Goal: Task Accomplishment & Management: Manage account settings

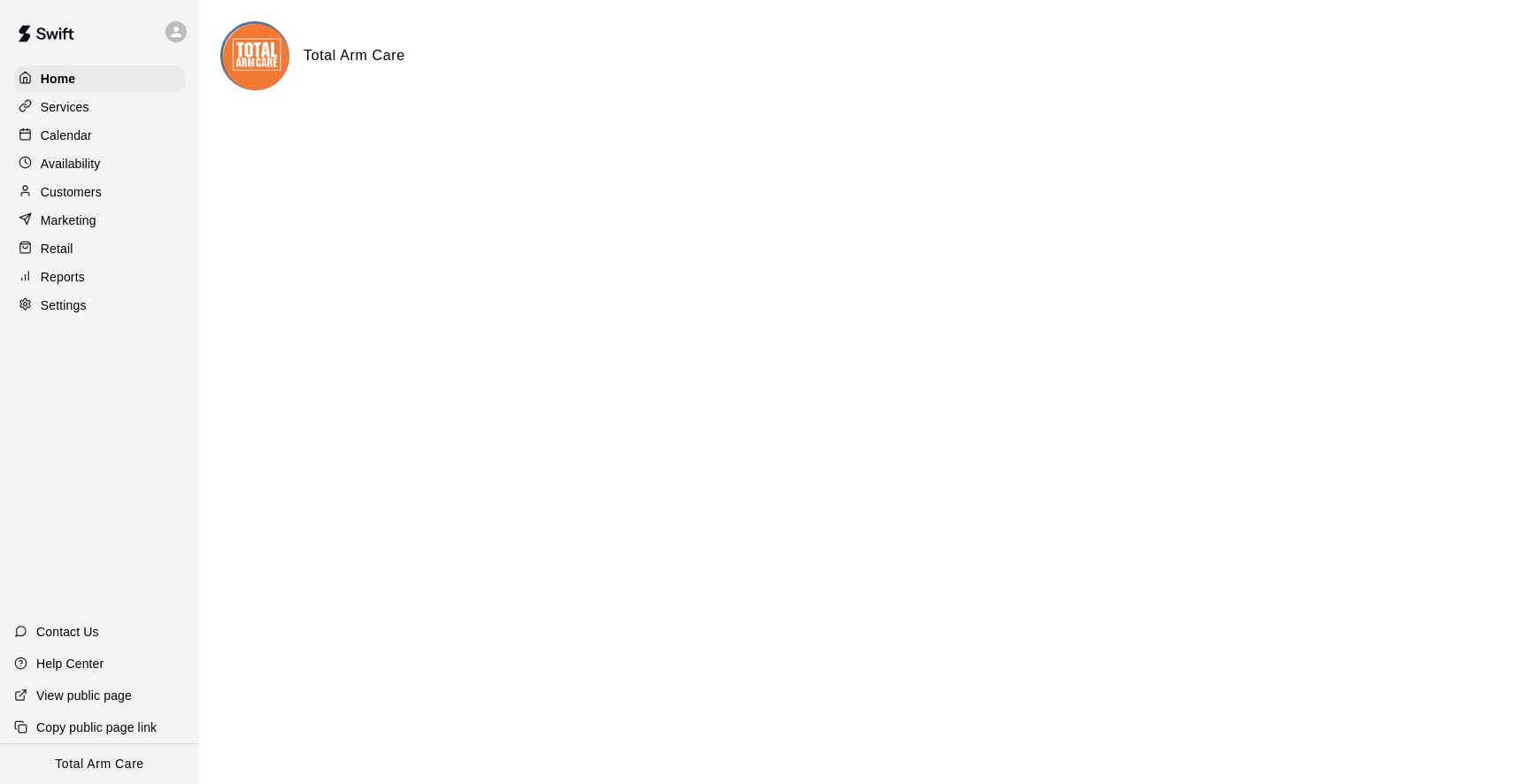
click at [174, 35] on icon at bounding box center [176, 31] width 10 height 10
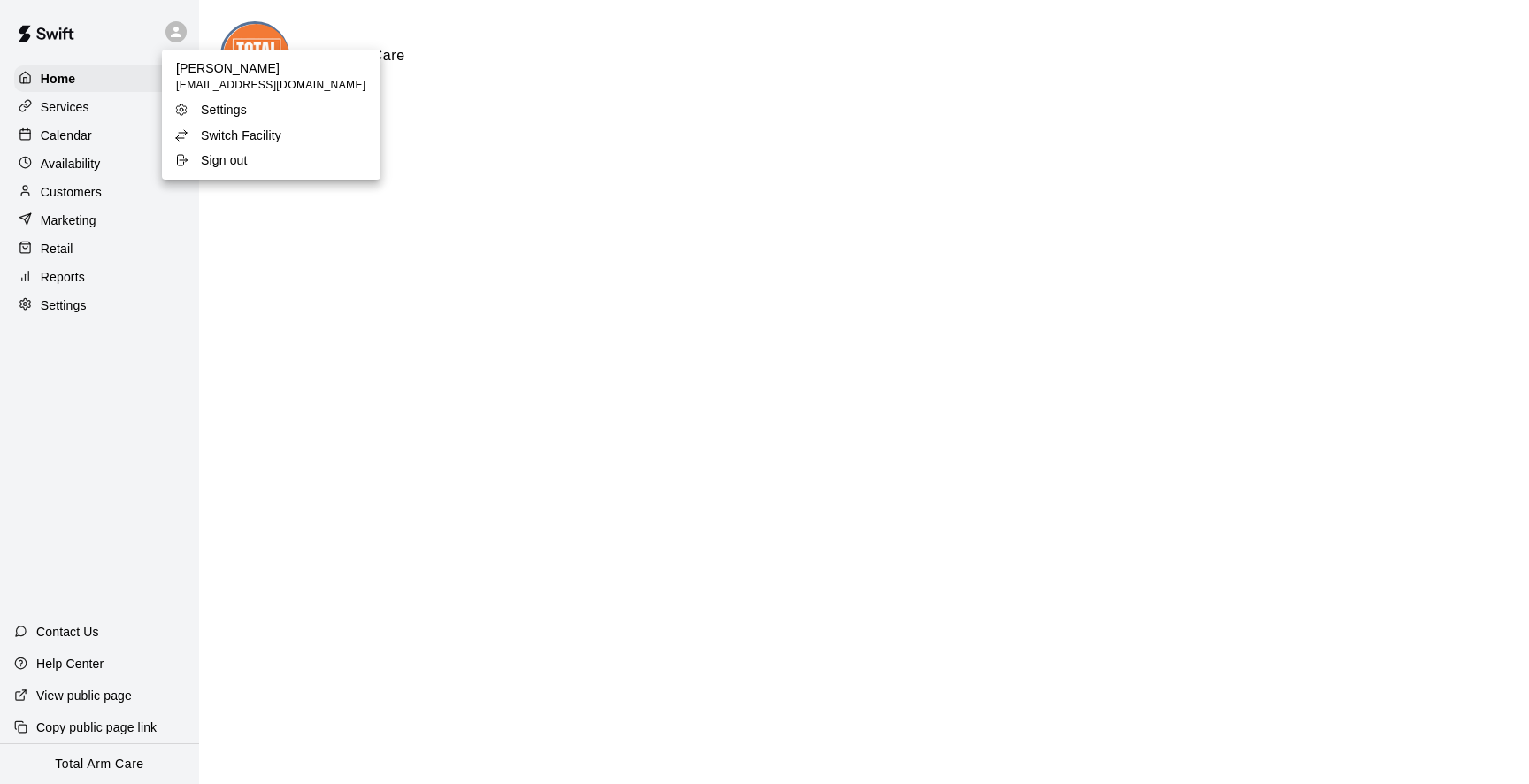
click at [115, 38] on div at bounding box center [764, 392] width 1529 height 784
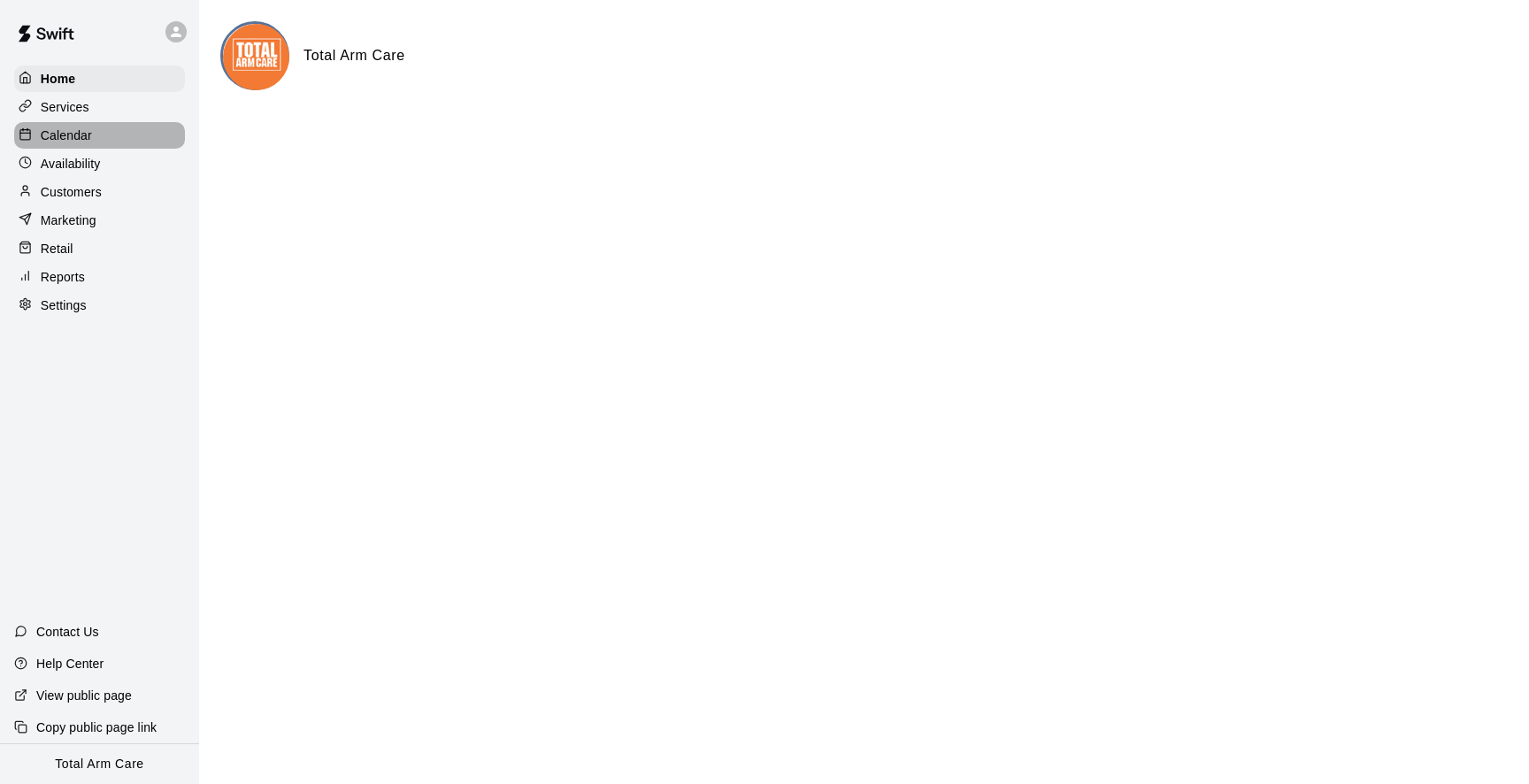
click at [98, 135] on div "Calendar" at bounding box center [99, 135] width 171 height 27
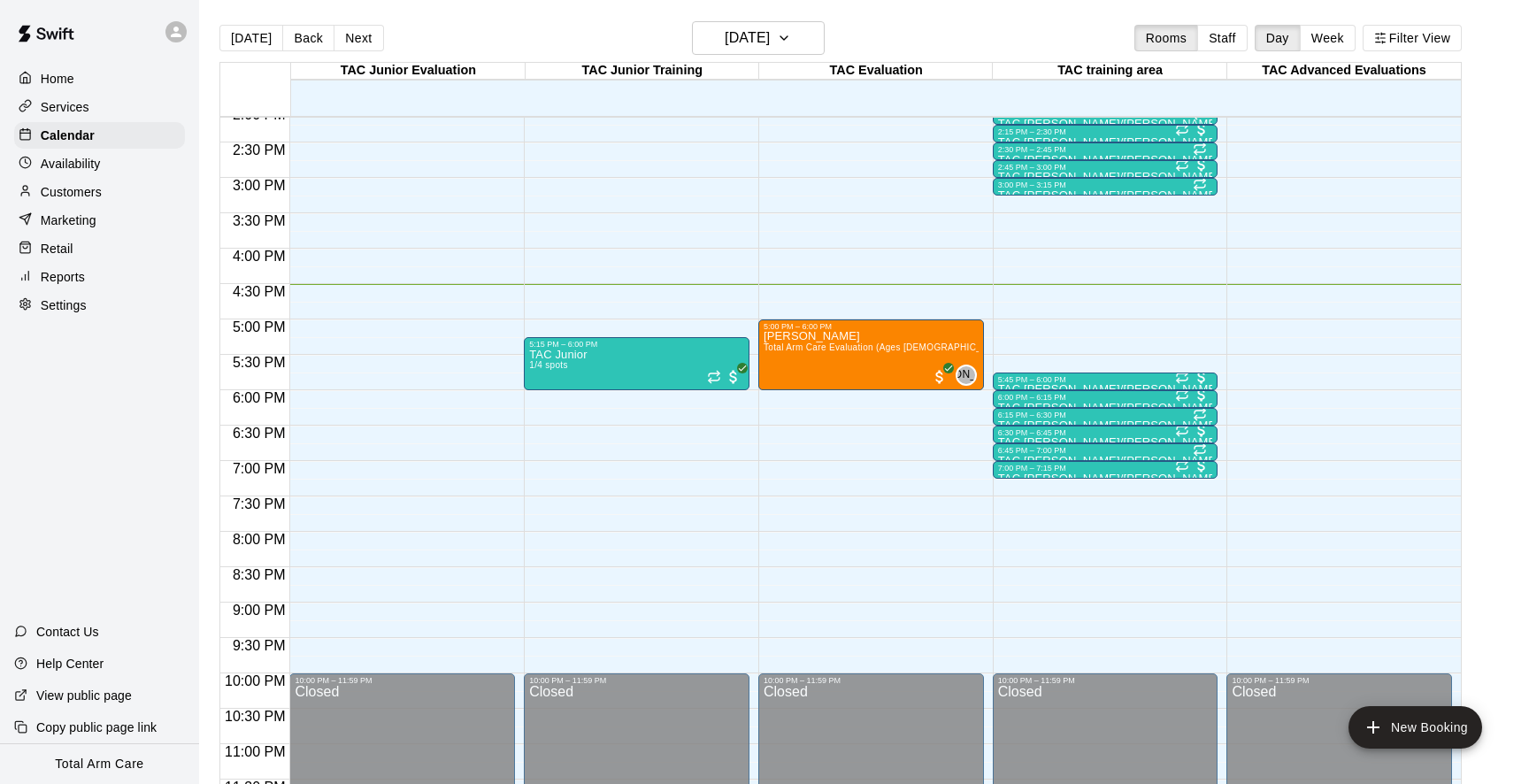
scroll to position [1006, 0]
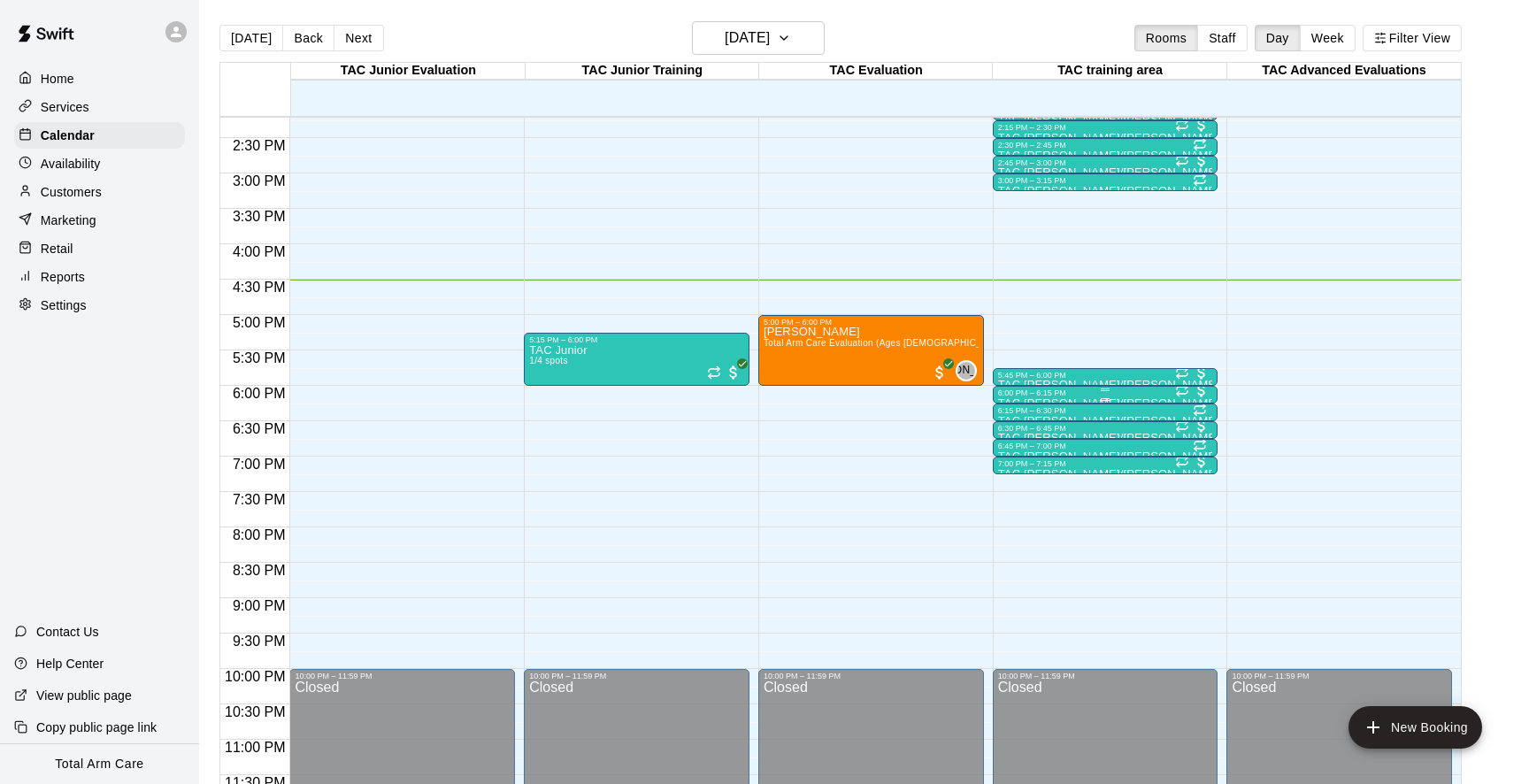
click at [1049, 400] on div at bounding box center [1105, 399] width 215 height 3
click at [1025, 464] on img "edit" at bounding box center [1016, 459] width 20 height 20
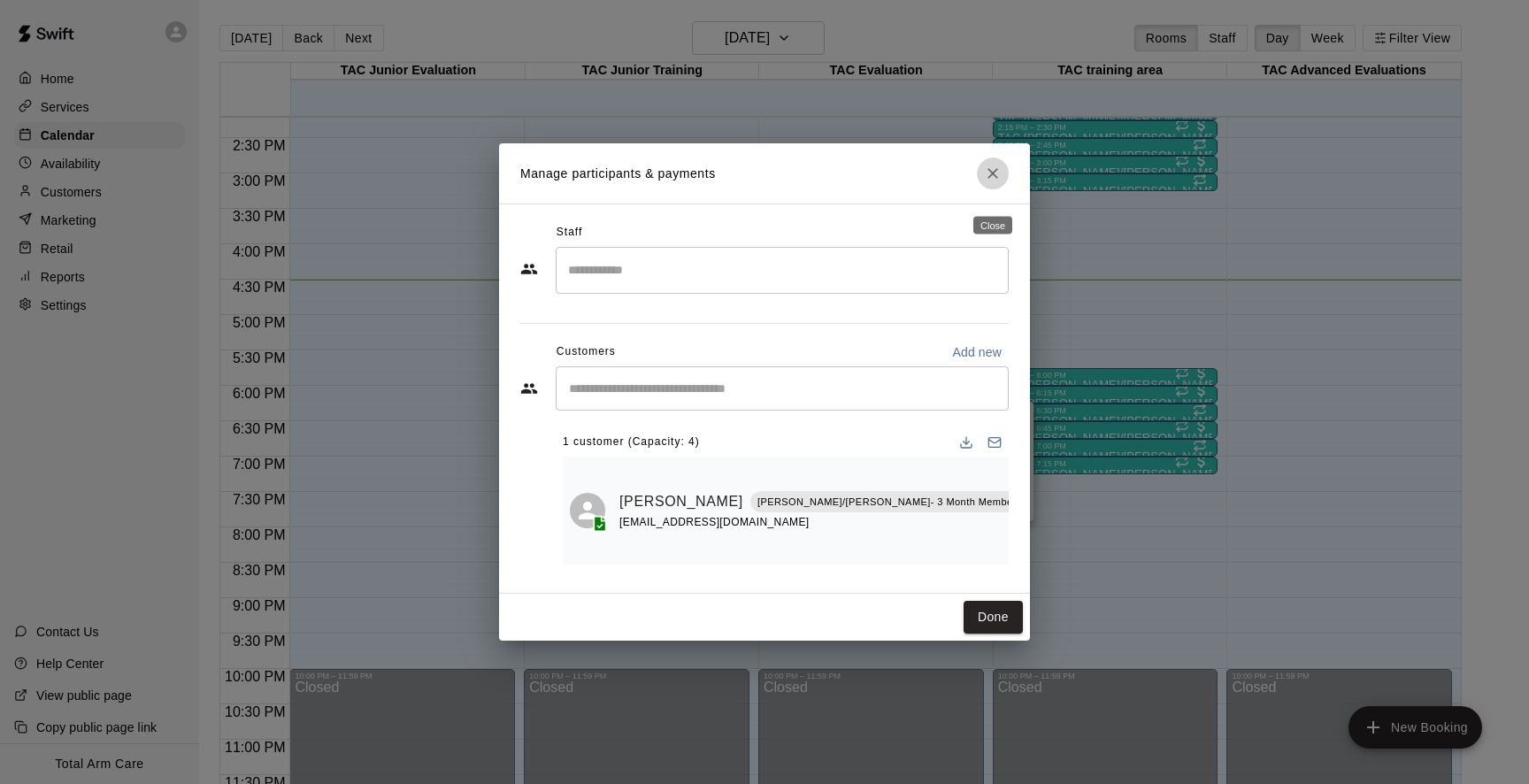
click at [988, 178] on button "Close" at bounding box center [992, 173] width 31 height 31
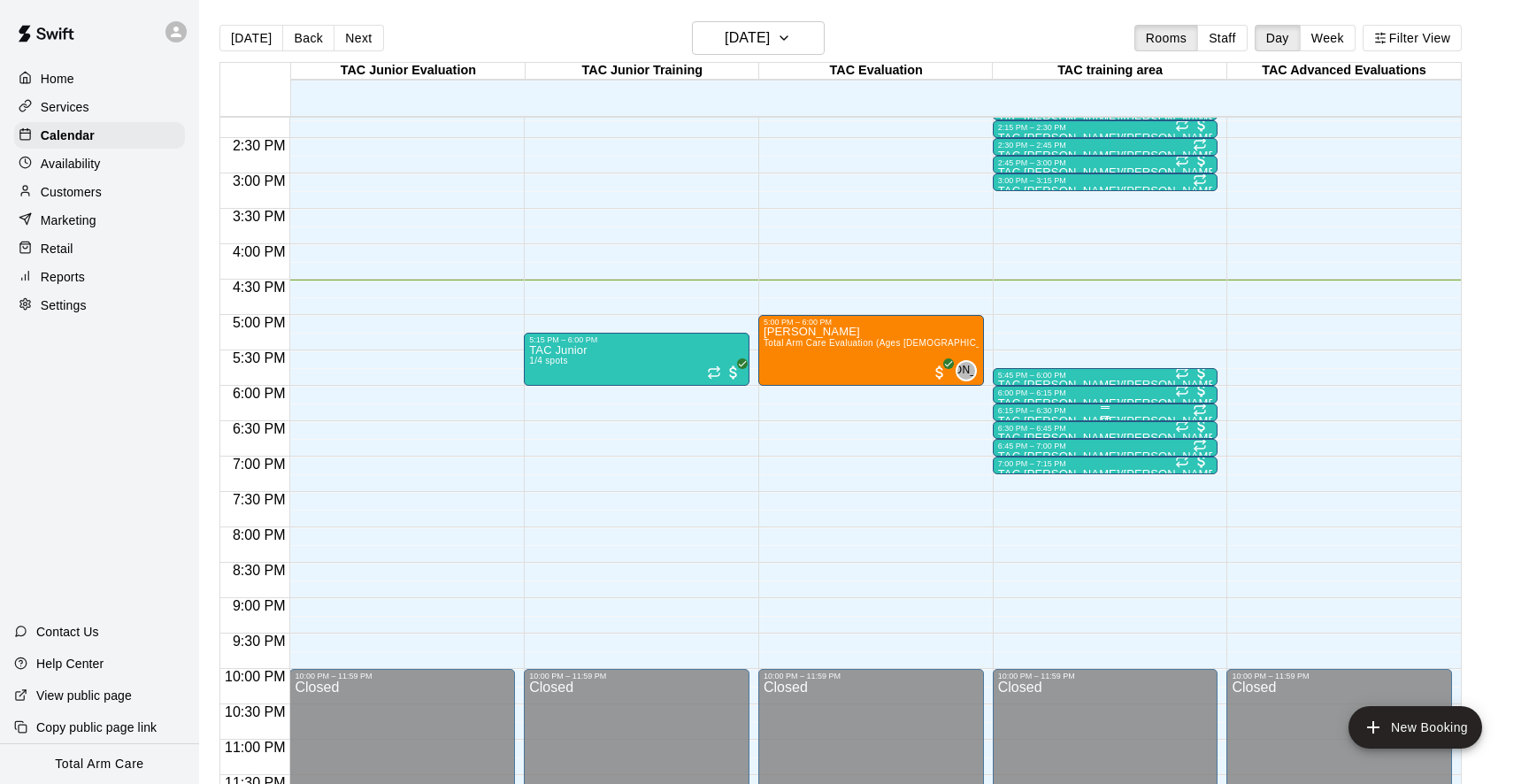
click at [1098, 416] on div at bounding box center [1105, 416] width 215 height 3
click at [1017, 476] on img "edit" at bounding box center [1016, 476] width 20 height 20
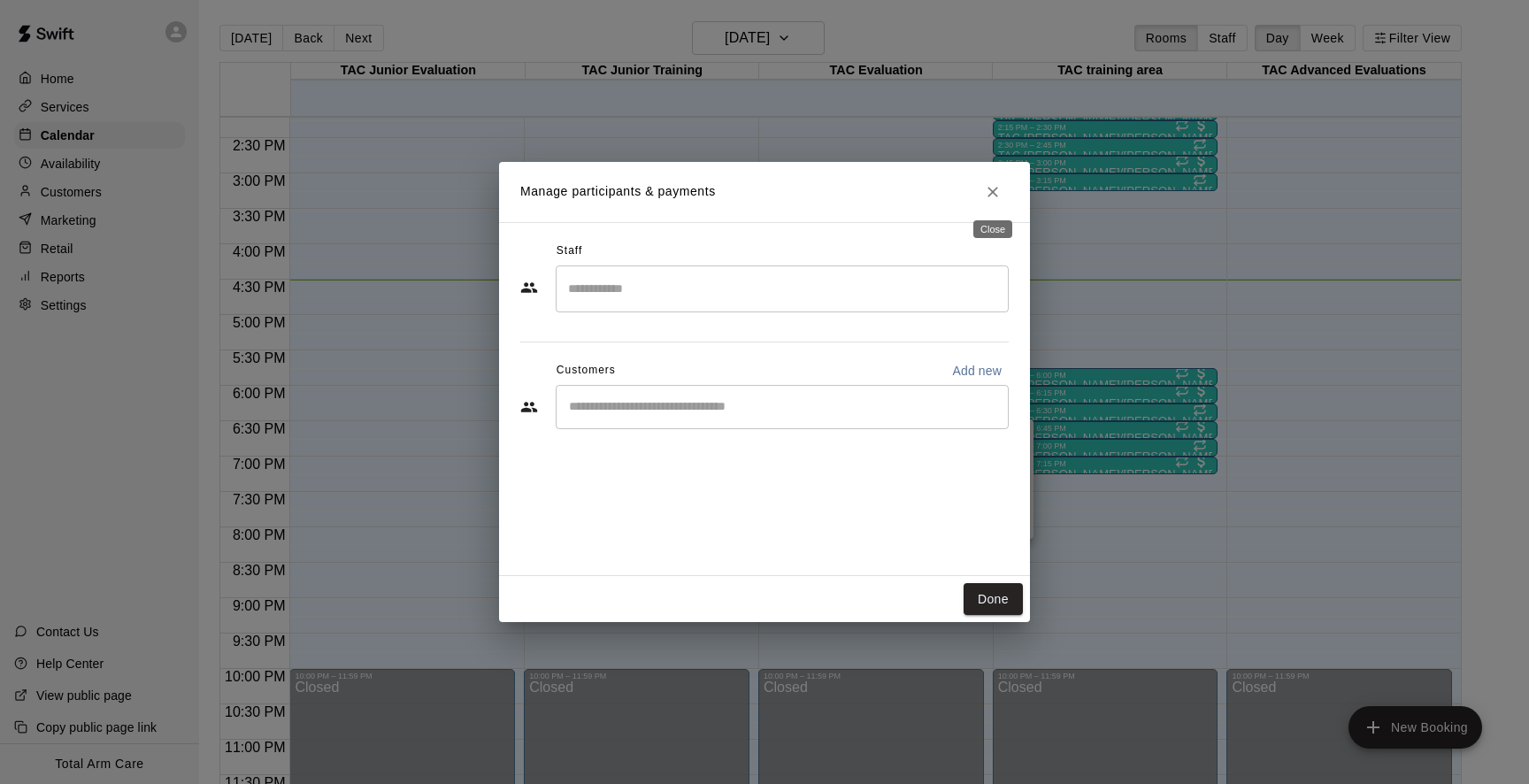
click at [993, 188] on icon "Close" at bounding box center [992, 191] width 18 height 18
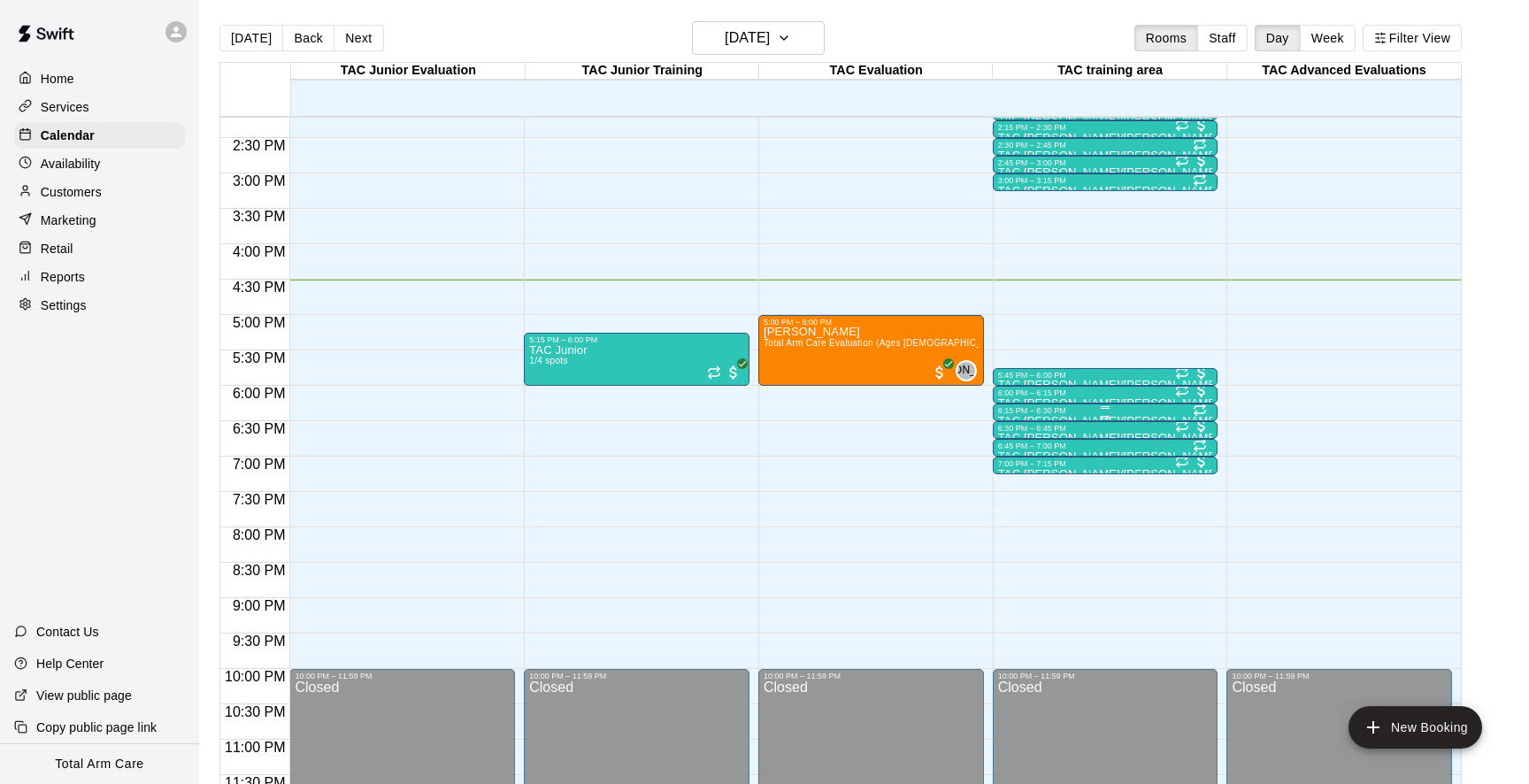
click at [1049, 415] on div "6:15 PM – 6:30 PM" at bounding box center [1105, 411] width 215 height 9
click at [1013, 504] on icon "delete" at bounding box center [1015, 508] width 12 height 16
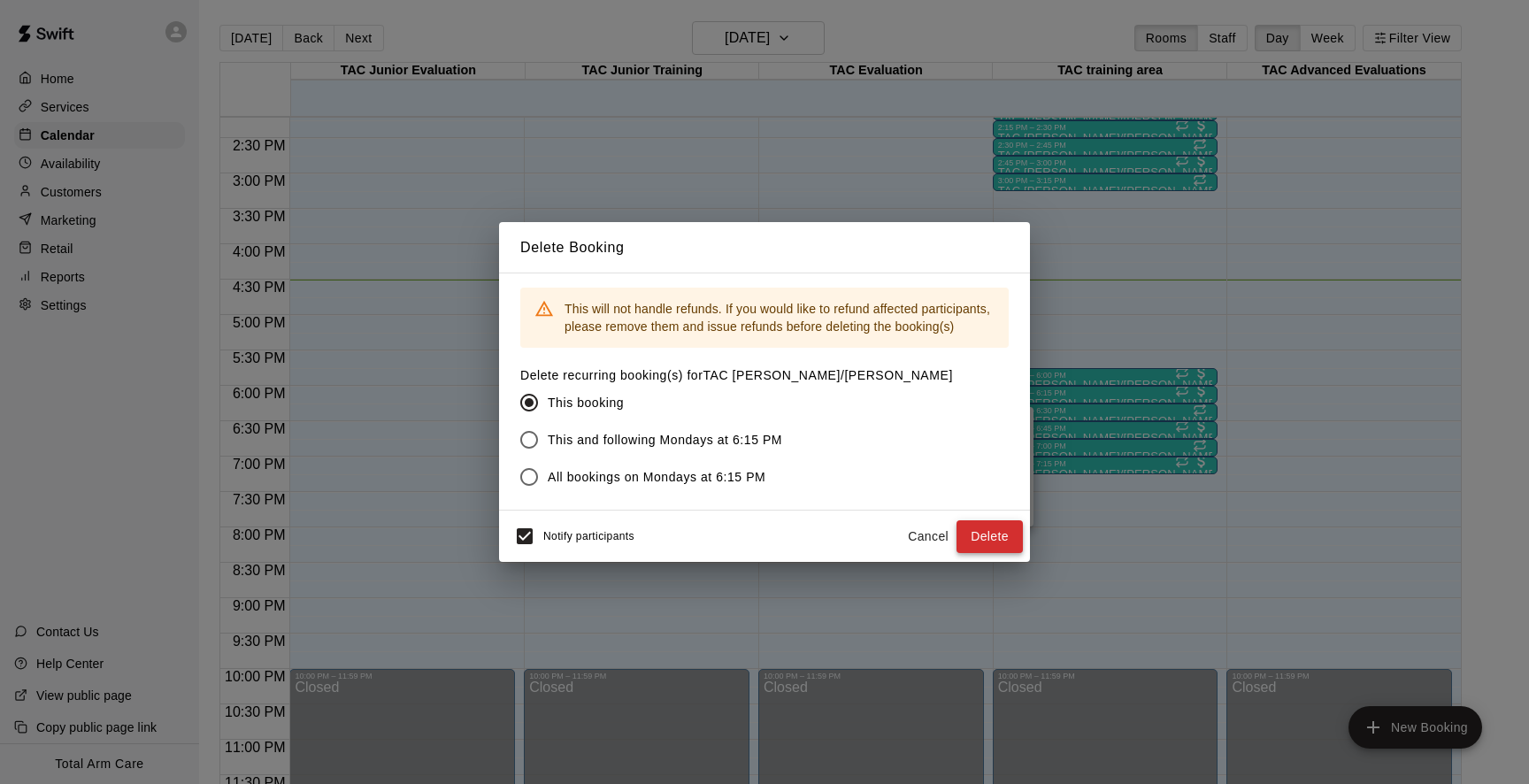
click at [995, 536] on button "Delete" at bounding box center [989, 536] width 67 height 32
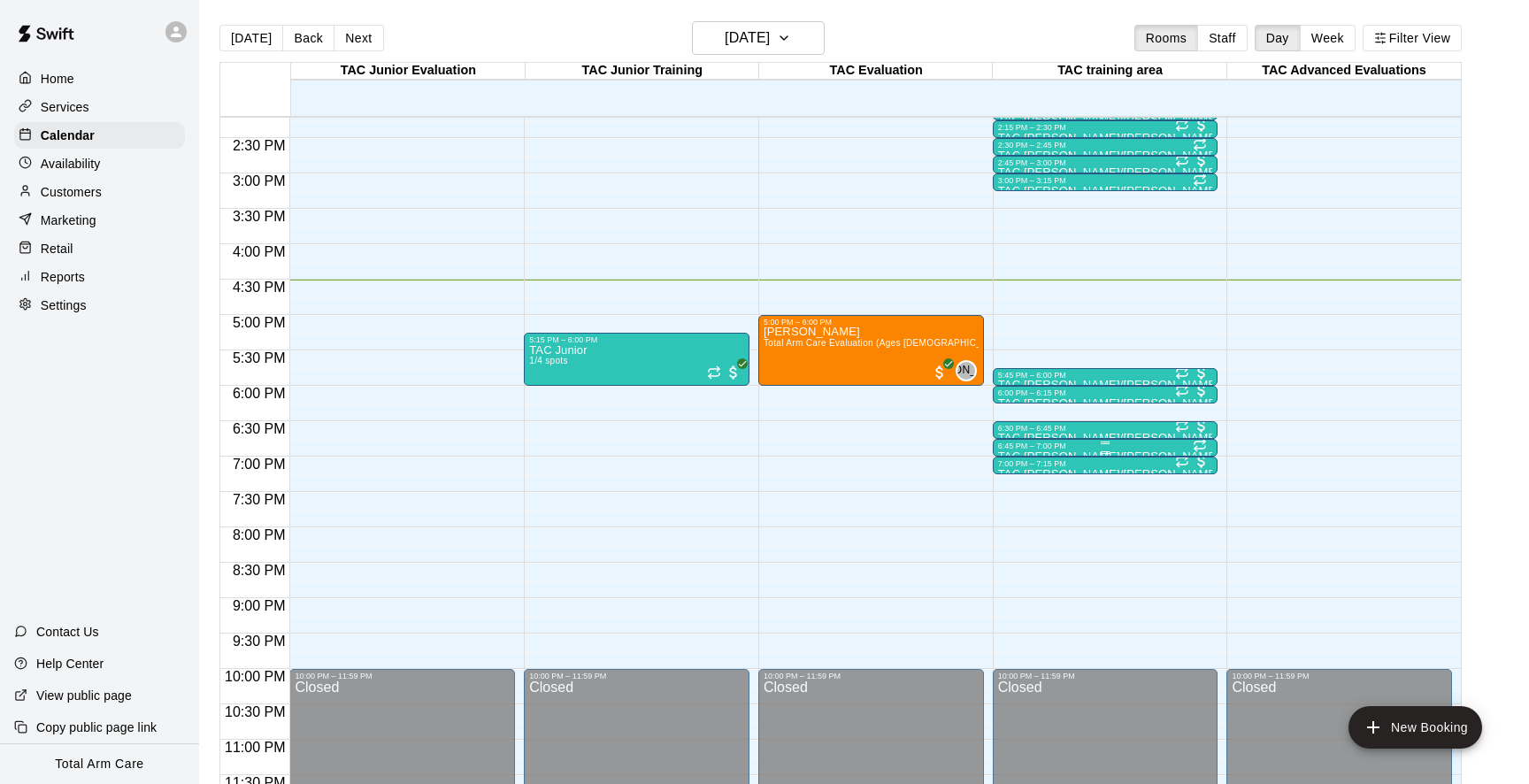
click at [1037, 450] on div "6:45 PM – 7:00 PM" at bounding box center [1105, 446] width 215 height 9
click at [1025, 510] on img "edit" at bounding box center [1016, 501] width 20 height 20
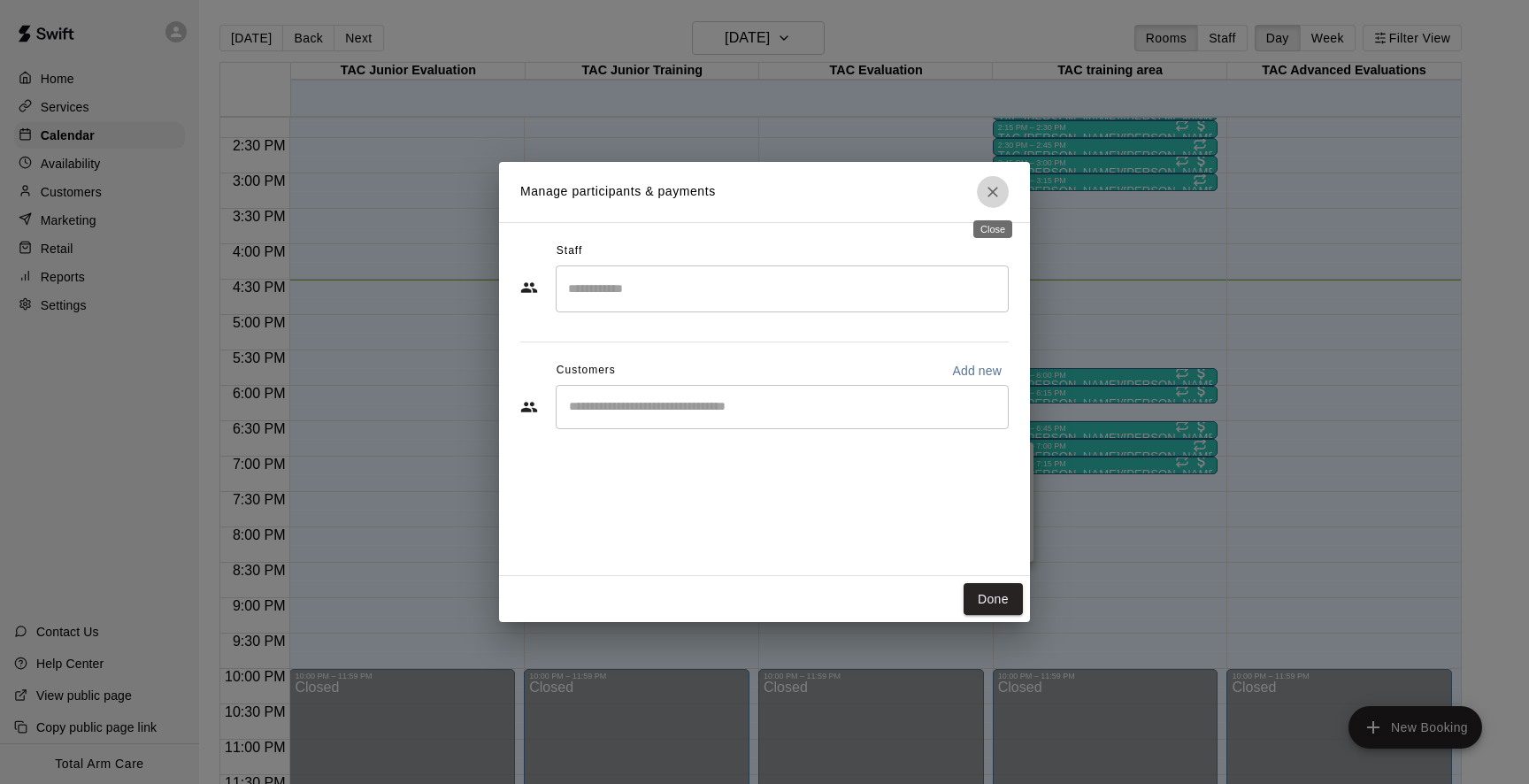
click at [1003, 195] on button "Close" at bounding box center [992, 192] width 31 height 31
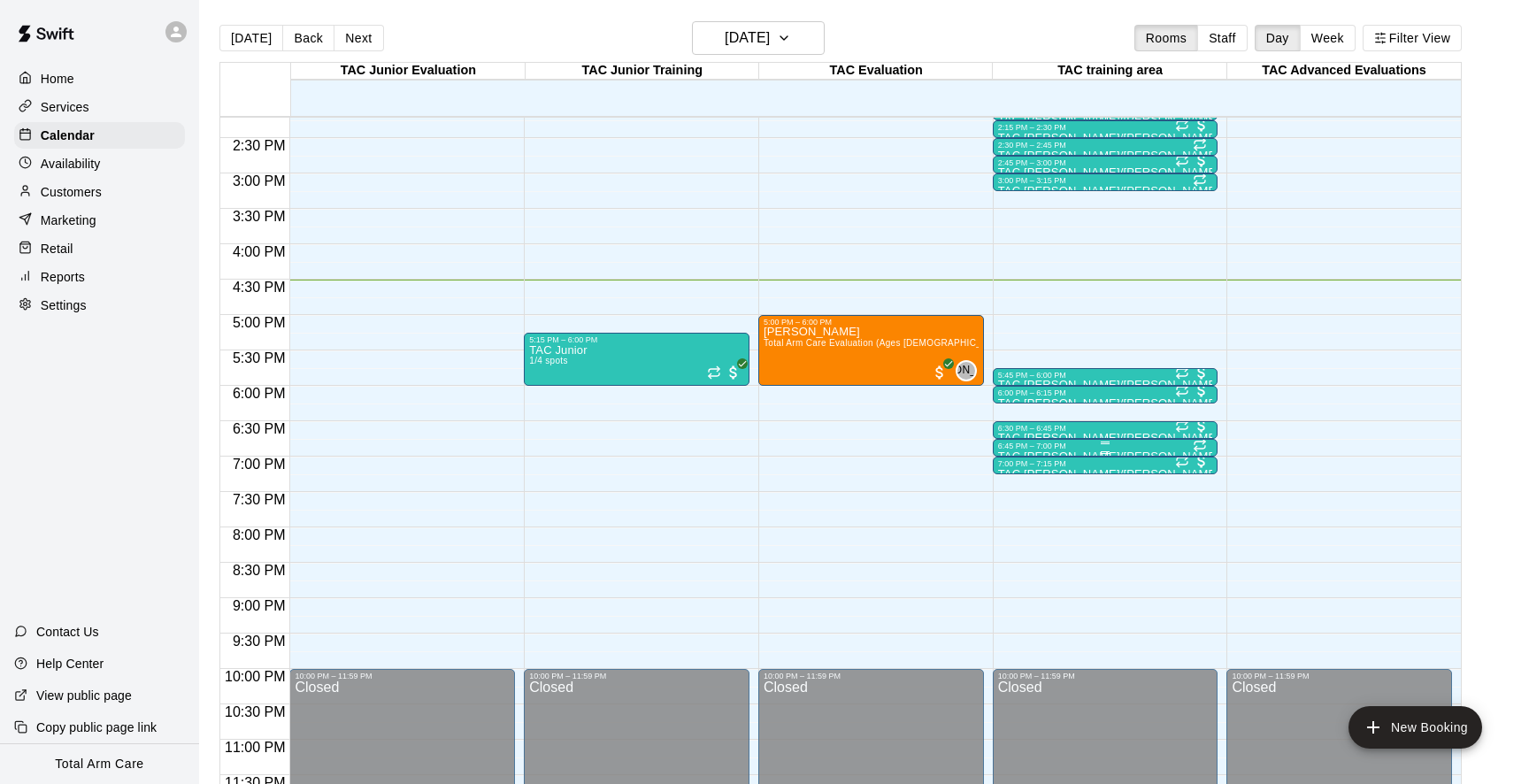
click at [1050, 446] on div "6:45 PM – 7:00 PM" at bounding box center [1105, 446] width 215 height 9
click at [1001, 544] on button "delete" at bounding box center [1015, 544] width 35 height 35
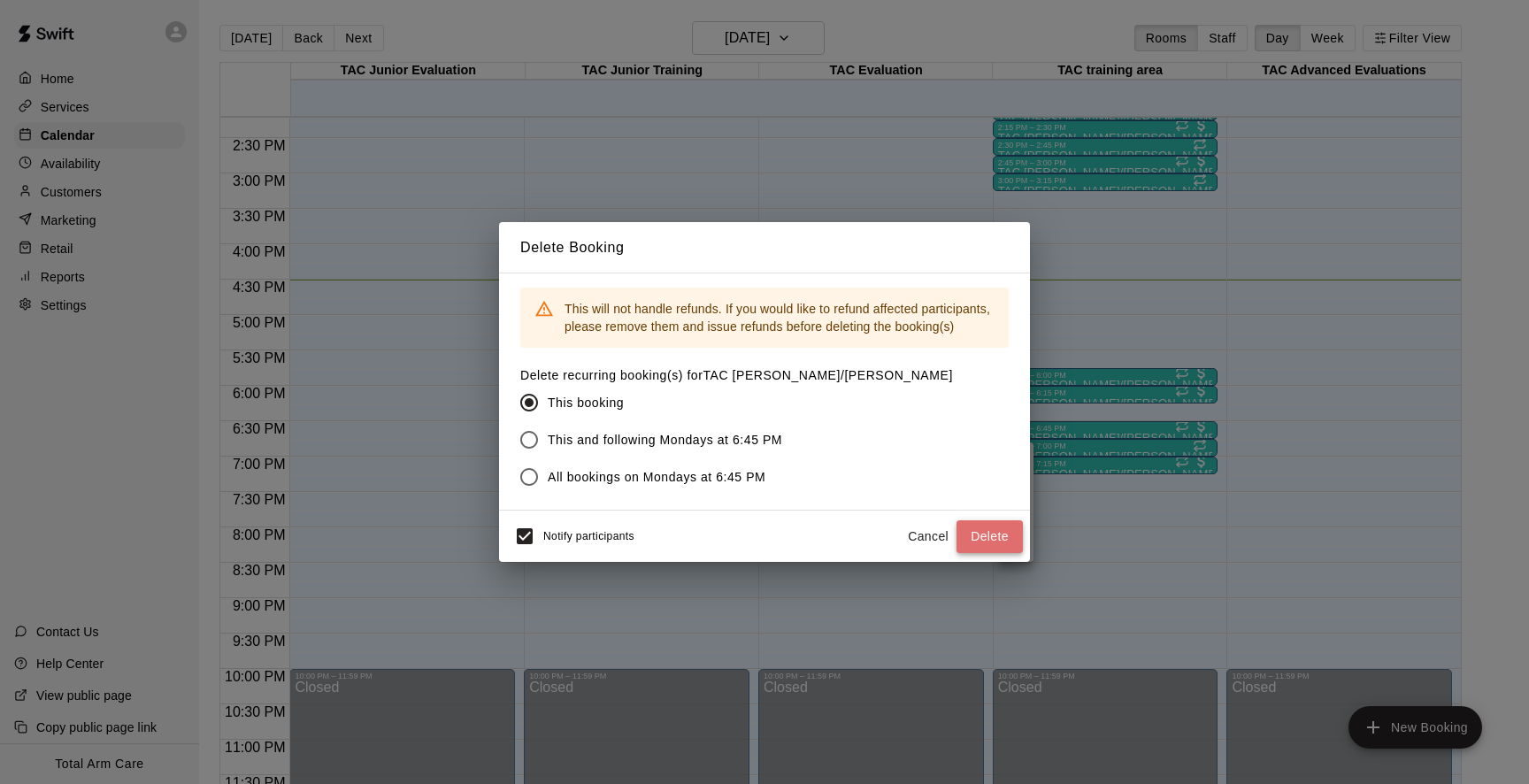
click at [1003, 537] on button "Delete" at bounding box center [989, 536] width 67 height 32
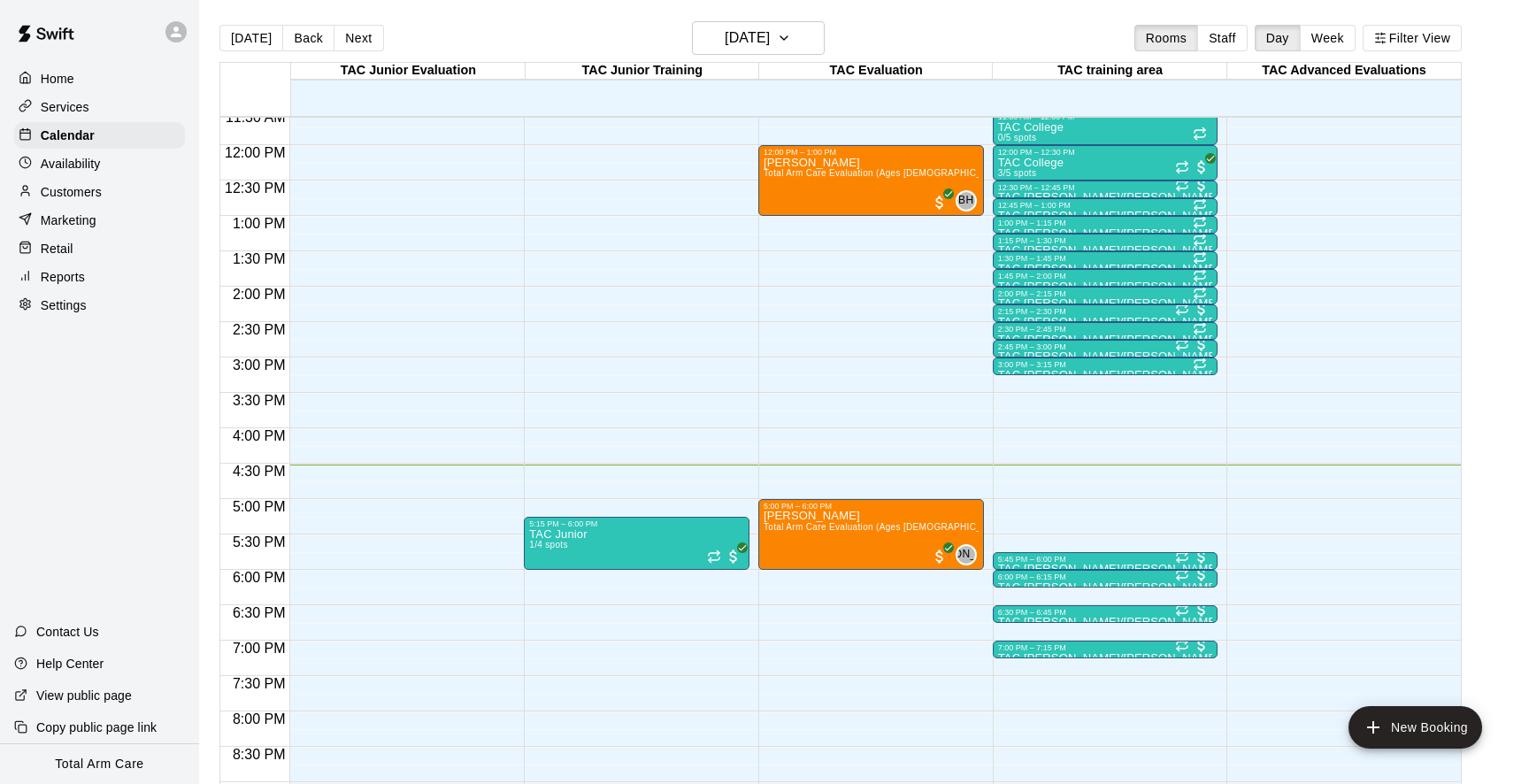
scroll to position [785, 0]
